Goal: Contribute content: Add original content to the website for others to see

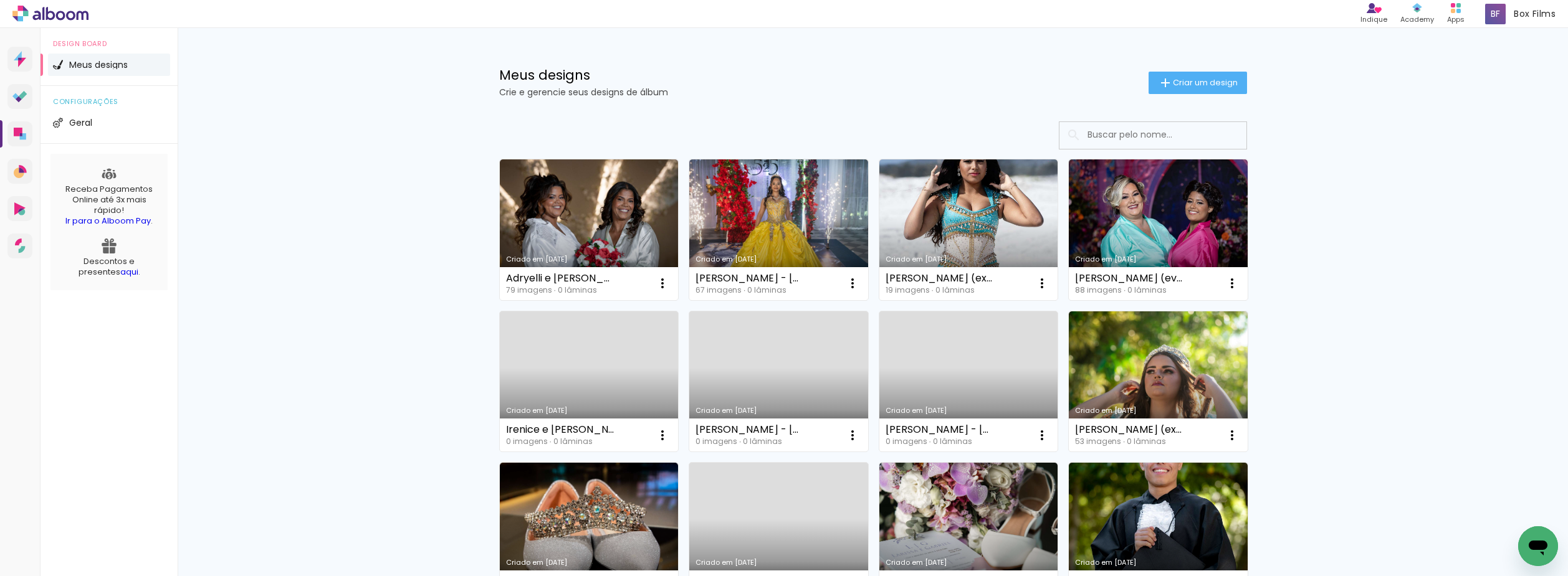
drag, startPoint x: 937, startPoint y: 364, endPoint x: 682, endPoint y: 415, distance: 260.0
click at [937, 364] on link "Criado em [DATE]" at bounding box center [969, 382] width 179 height 141
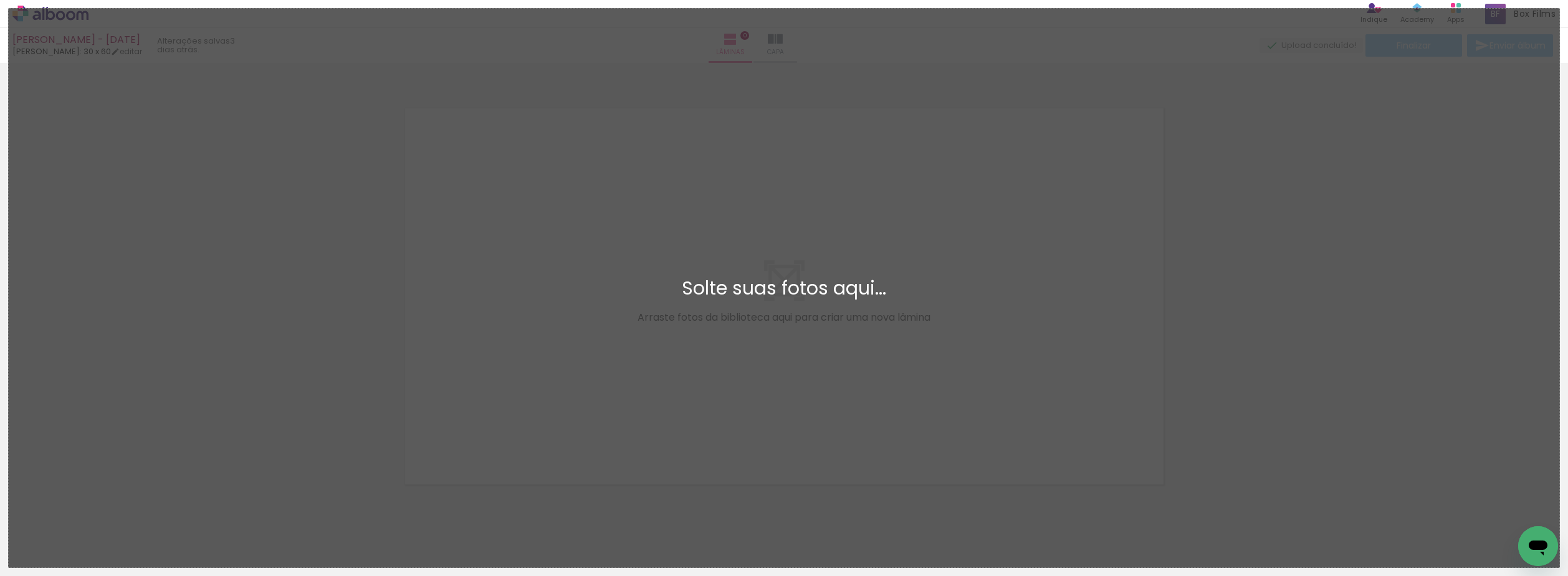
scroll to position [16, 0]
